Goal: Complete Application Form: Complete application form

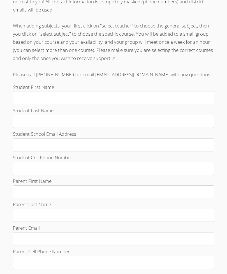
scroll to position [167, 0]
click at [25, 97] on input "Student First Name" at bounding box center [114, 98] width 202 height 13
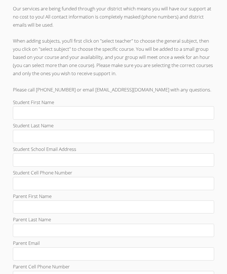
scroll to position [152, 0]
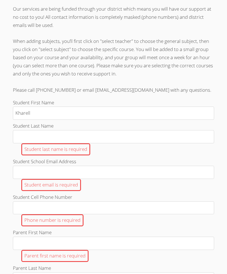
type input "Kharell"
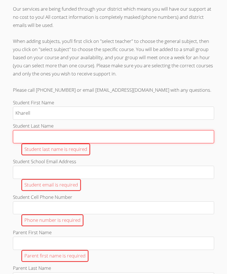
click at [25, 130] on input "Student Last Name Student last name is required" at bounding box center [114, 136] width 202 height 13
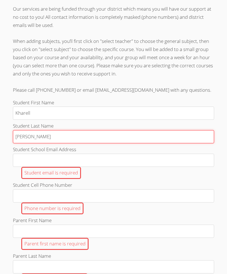
type input "mcduffie"
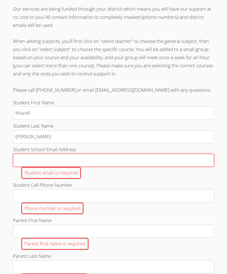
click at [195, 154] on input "Student School Email Address Student email is required" at bounding box center [114, 160] width 202 height 13
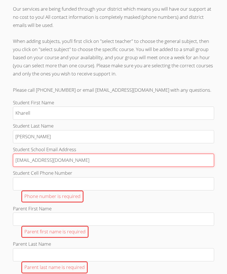
type input "k.mcduffie601@cvuhsd.org"
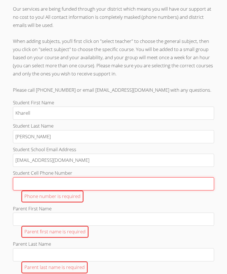
click at [31, 177] on input "Student Cell Phone Number Phone number is required" at bounding box center [114, 183] width 202 height 13
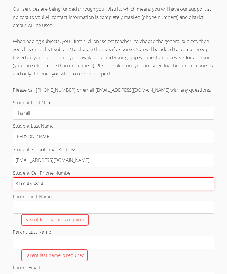
type input "3102456824"
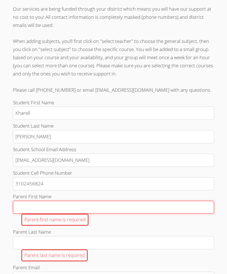
click at [26, 201] on input "Parent First Name Parent first name is required" at bounding box center [114, 207] width 202 height 13
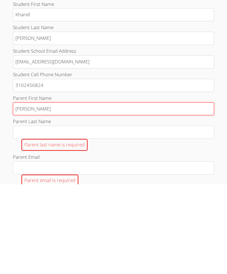
click at [38, 192] on input "Tomika" at bounding box center [114, 198] width 202 height 13
type input "Tonikka"
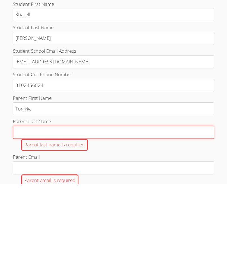
click at [24, 216] on input "Parent Last Name Parent last name is required" at bounding box center [114, 222] width 202 height 13
type input "D"
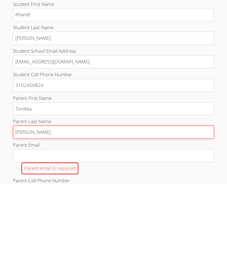
type input "Dumas"
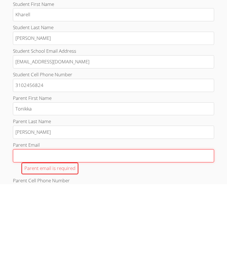
click at [22, 239] on input "Parent Email Parent email is required" at bounding box center [114, 245] width 202 height 13
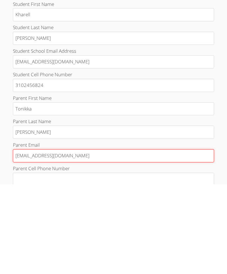
type input "dumsnika@gmail.com"
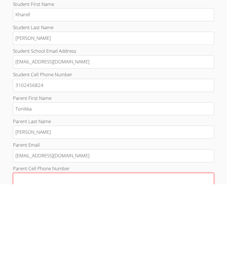
click at [22, 263] on input "Parent Cell Phone Number Parent phone number is required" at bounding box center [114, 269] width 202 height 13
type input "3"
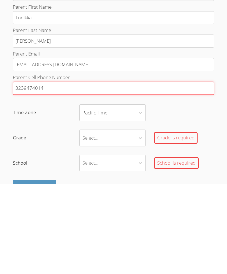
scroll to position [254, 0]
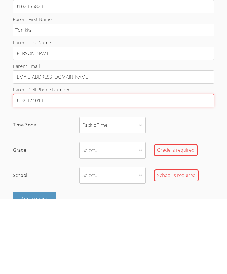
type input "3239474014"
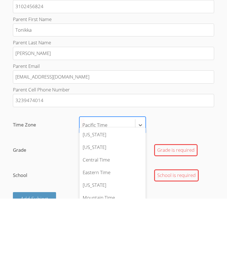
scroll to position [4, 0]
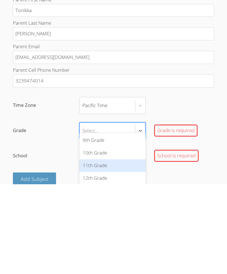
click at [135, 249] on div "11th Grade" at bounding box center [112, 255] width 67 height 13
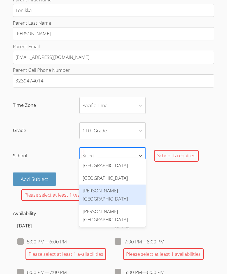
click at [126, 193] on div "Leuzinger High School" at bounding box center [112, 195] width 67 height 21
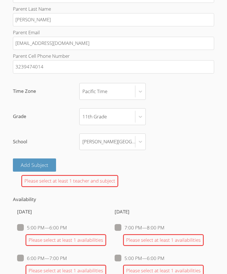
scroll to position [364, 0]
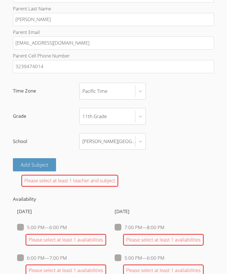
click at [31, 175] on div "Please select at least 1 teacher and subject" at bounding box center [69, 181] width 97 height 12
click at [25, 158] on button "Add Subject" at bounding box center [34, 164] width 43 height 13
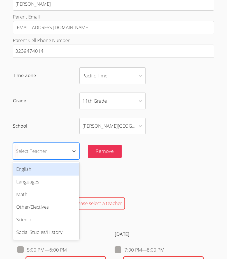
click at [23, 204] on div "Math" at bounding box center [46, 210] width 67 height 13
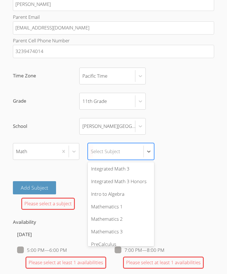
scroll to position [259, 0]
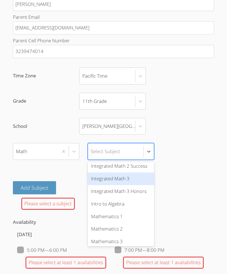
click at [135, 173] on div "Integrated Math 3" at bounding box center [121, 179] width 67 height 13
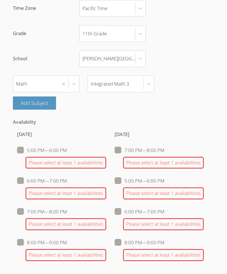
scroll to position [446, 0]
click at [18, 147] on label "5:00 PM — 6:00 PM" at bounding box center [42, 150] width 50 height 7
click at [67, 147] on input "5:00 PM — 6:00 PM" at bounding box center [69, 149] width 5 height 5
checkbox input "true"
checkbox input "false"
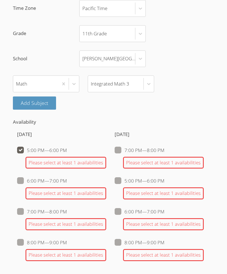
checkbox input "false"
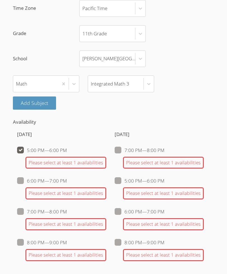
checkbox input "false"
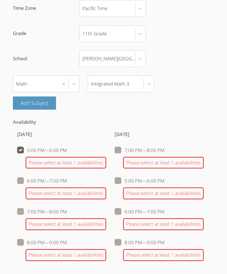
checkbox input "false"
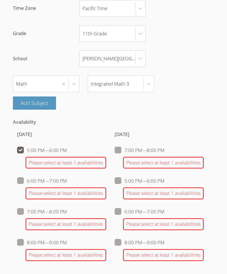
checkbox input "false"
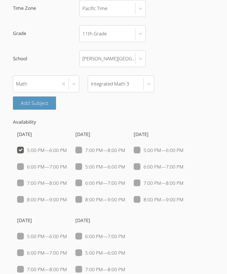
click at [126, 147] on span at bounding box center [126, 150] width 0 height 6
click at [126, 147] on input "7:00 PM — 8:00 PM" at bounding box center [128, 149] width 5 height 5
checkbox input "true"
checkbox input "false"
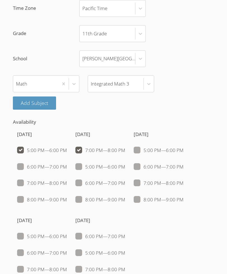
checkbox input "false"
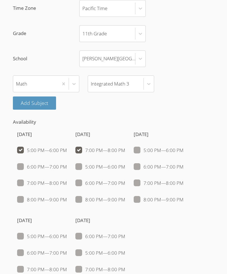
checkbox input "false"
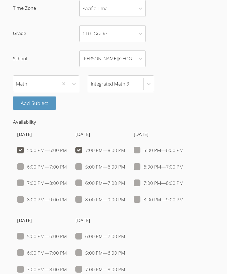
checkbox input "false"
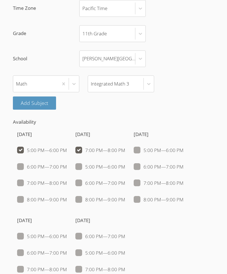
checkbox input "false"
click at [142, 180] on label "7:00 PM — 8:00 PM" at bounding box center [159, 183] width 50 height 7
click at [184, 180] on input "7:00 PM — 8:00 PM" at bounding box center [186, 182] width 5 height 5
checkbox input "true"
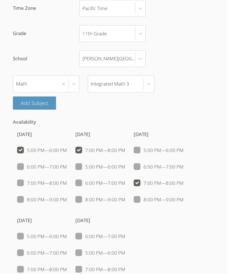
checkbox input "true"
checkbox input "false"
checkbox input "true"
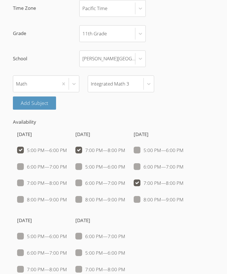
checkbox input "false"
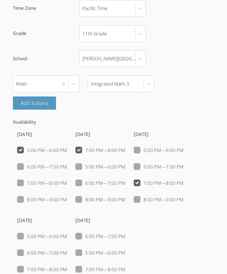
checkbox input "false"
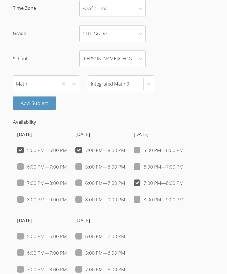
checkbox input "false"
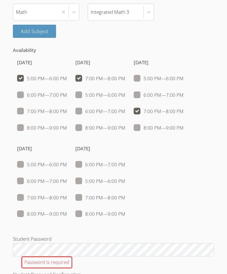
scroll to position [519, 0]
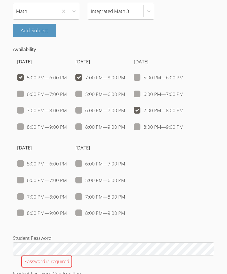
click at [67, 194] on span at bounding box center [67, 197] width 0 height 6
click at [67, 193] on input "7:00 PM — 8:00 PM" at bounding box center [69, 195] width 5 height 5
checkbox input "true"
checkbox input "false"
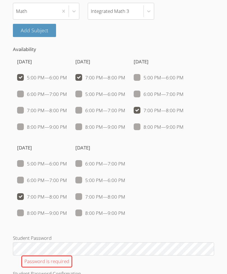
checkbox input "false"
checkbox input "true"
checkbox input "false"
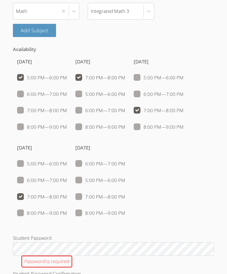
checkbox input "false"
checkbox input "true"
checkbox input "false"
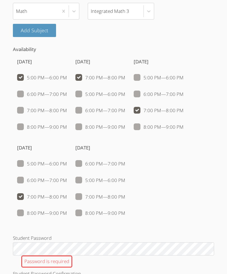
checkbox input "false"
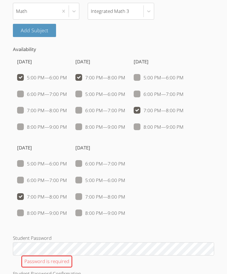
checkbox input "false"
click at [80, 193] on label "7:00 PM — 8:00 PM" at bounding box center [101, 196] width 50 height 7
click at [126, 193] on input "7:00 PM — 8:00 PM" at bounding box center [128, 195] width 5 height 5
checkbox input "true"
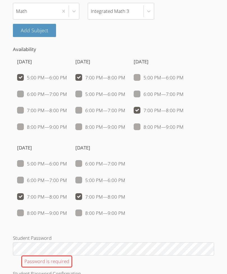
checkbox input "true"
checkbox input "false"
checkbox input "true"
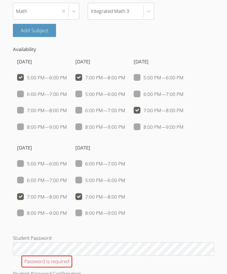
checkbox input "false"
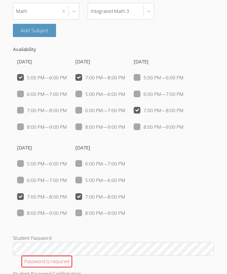
checkbox input "true"
checkbox input "false"
checkbox input "true"
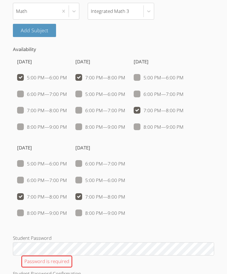
checkbox input "false"
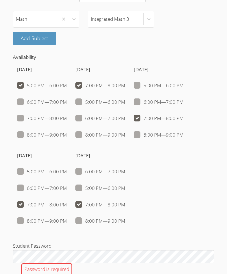
scroll to position [511, 0]
click at [80, 131] on label "8:00 PM — 9:00 PM" at bounding box center [101, 134] width 50 height 7
click at [126, 131] on input "8:00 PM — 9:00 PM" at bounding box center [128, 133] width 5 height 5
checkbox input "true"
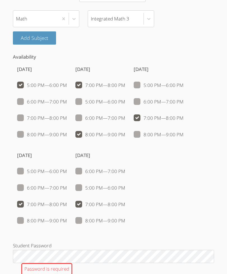
checkbox input "false"
checkbox input "true"
checkbox input "false"
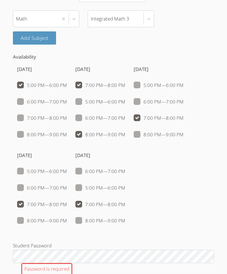
checkbox input "false"
checkbox input "true"
checkbox input "false"
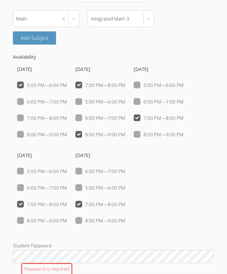
checkbox input "false"
checkbox input "true"
checkbox input "false"
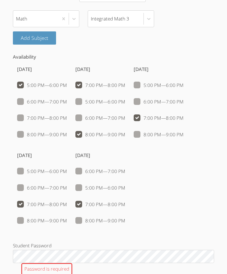
checkbox input "false"
checkbox input "true"
checkbox input "false"
click at [82, 120] on ul "7:00 PM — 8:00 PM 5:00 PM — 6:00 PM 6:00 PM — 7:00 PM 8:00 PM — 9:00 PM" at bounding box center [101, 110] width 50 height 58
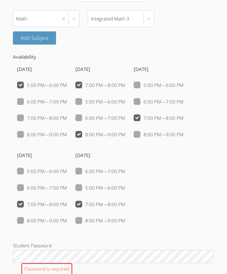
click at [126, 131] on span at bounding box center [126, 134] width 0 height 6
click at [126, 131] on input "8:00 PM — 9:00 PM" at bounding box center [128, 133] width 5 height 5
checkbox input "false"
checkbox input "true"
checkbox input "false"
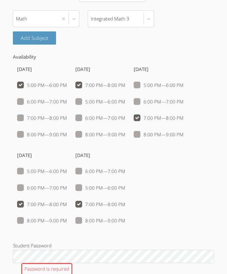
checkbox input "false"
checkbox input "true"
checkbox input "false"
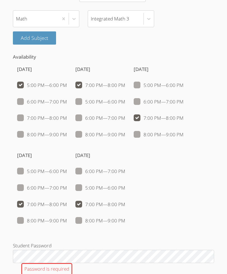
checkbox input "false"
checkbox input "true"
checkbox input "false"
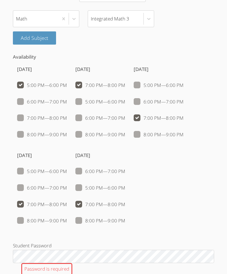
checkbox input "false"
checkbox input "true"
checkbox input "false"
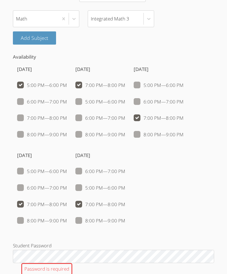
checkbox input "true"
checkbox input "false"
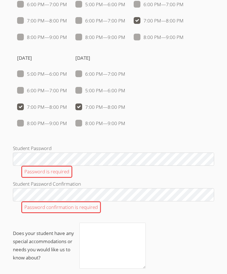
scroll to position [609, 0]
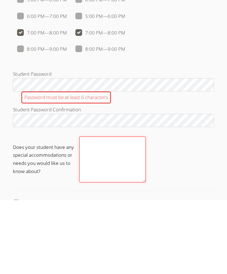
click at [137, 211] on textarea "Does your student have any special accommodations or needs you would like us to…" at bounding box center [112, 234] width 67 height 46
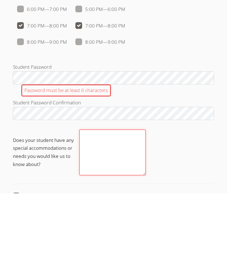
type textarea "I"
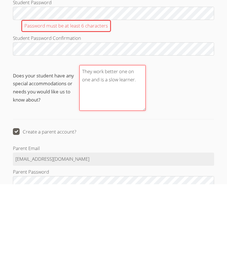
scroll to position [666, 0]
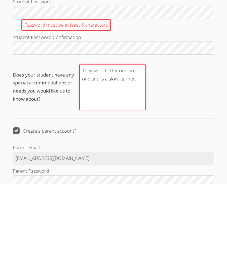
type textarea "They work better one on one and is a slow learner."
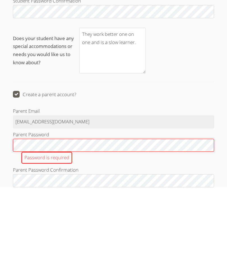
scroll to position [713, 0]
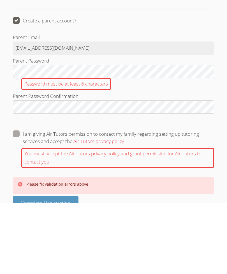
click at [17, 202] on label "I am giving Air Tutors permission to contact my family regarding setting up tut…" at bounding box center [114, 209] width 202 height 15
click at [124, 202] on input "I am giving Air Tutors permission to contact my family regarding setting up tut…" at bounding box center [126, 204] width 5 height 5
checkbox input "true"
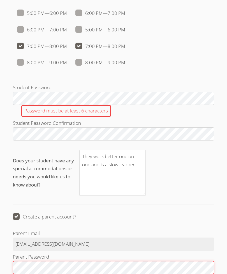
scroll to position [663, 0]
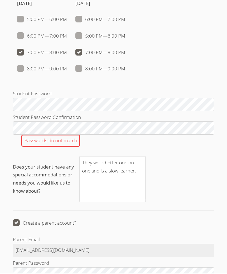
click at [202, 162] on label "Does your student have any special accommodations or needs you would like us to…" at bounding box center [114, 180] width 202 height 46
click at [146, 162] on textarea "They work better one on one and is a slow learner." at bounding box center [112, 180] width 67 height 46
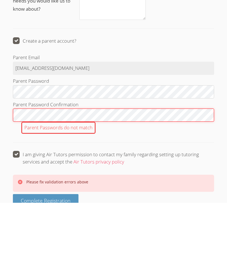
scroll to position [762, 0]
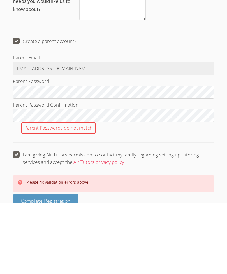
click at [197, 251] on div "Please fix validation errors above" at bounding box center [113, 255] width 193 height 8
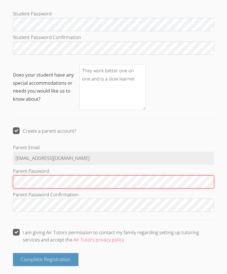
scroll to position [713, 0]
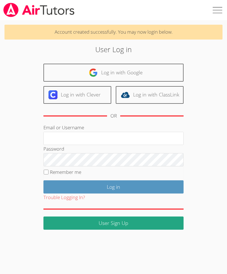
click at [155, 141] on input "Email or Username" at bounding box center [114, 138] width 140 height 13
type input "[EMAIL_ADDRESS][DOMAIN_NAME]"
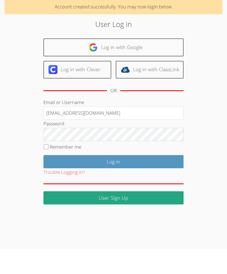
click at [53, 169] on label "Remember me" at bounding box center [65, 172] width 31 height 6
click at [49, 170] on input "Remember me" at bounding box center [46, 172] width 5 height 5
checkbox input "true"
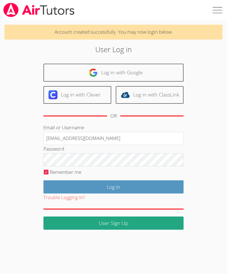
click at [165, 185] on input "Log in" at bounding box center [114, 187] width 140 height 13
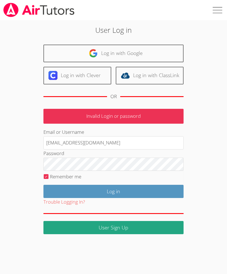
click at [186, 176] on div "User Log in Log in with Google Log in with Clever Log in with ClassLink OR Inva…" at bounding box center [114, 130] width 164 height 210
click at [61, 188] on input "Log in" at bounding box center [114, 191] width 140 height 13
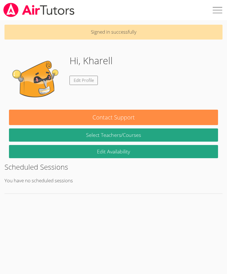
click at [180, 134] on link "Select Teachers/Courses" at bounding box center [114, 135] width 210 height 13
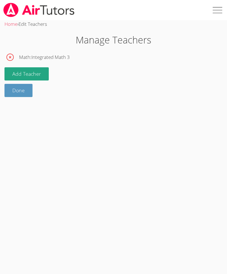
click at [13, 72] on button "Add Teacher" at bounding box center [26, 73] width 44 height 13
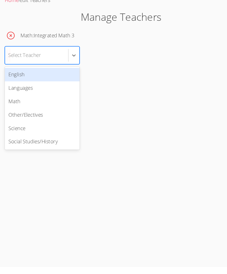
click at [10, 113] on div "Math" at bounding box center [39, 119] width 70 height 13
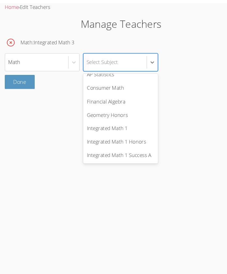
scroll to position [152, 0]
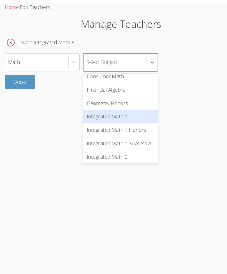
click at [135, 120] on div "Integrated Math 1" at bounding box center [113, 126] width 70 height 13
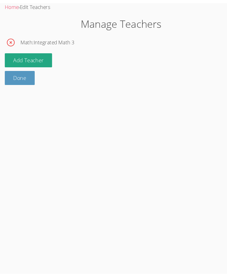
click at [11, 84] on link "Done" at bounding box center [18, 90] width 28 height 13
